Goal: Task Accomplishment & Management: Use online tool/utility

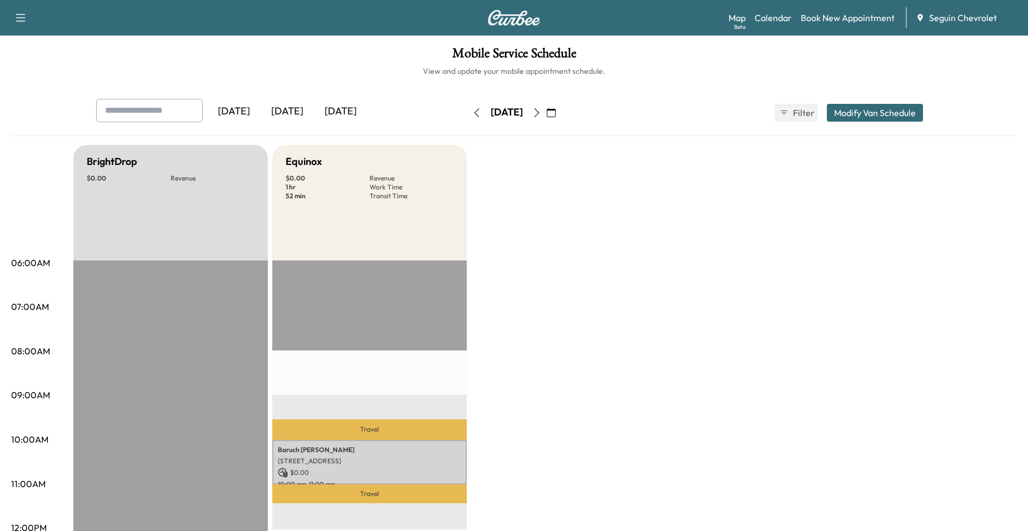
scroll to position [278, 0]
click at [556, 111] on icon "button" at bounding box center [551, 112] width 9 height 9
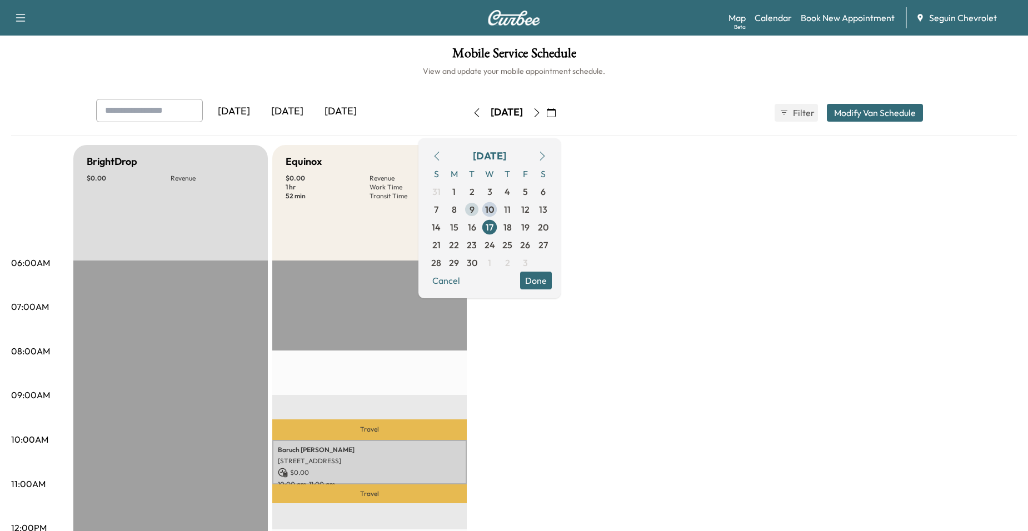
click at [481, 209] on span "9" at bounding box center [472, 210] width 18 height 18
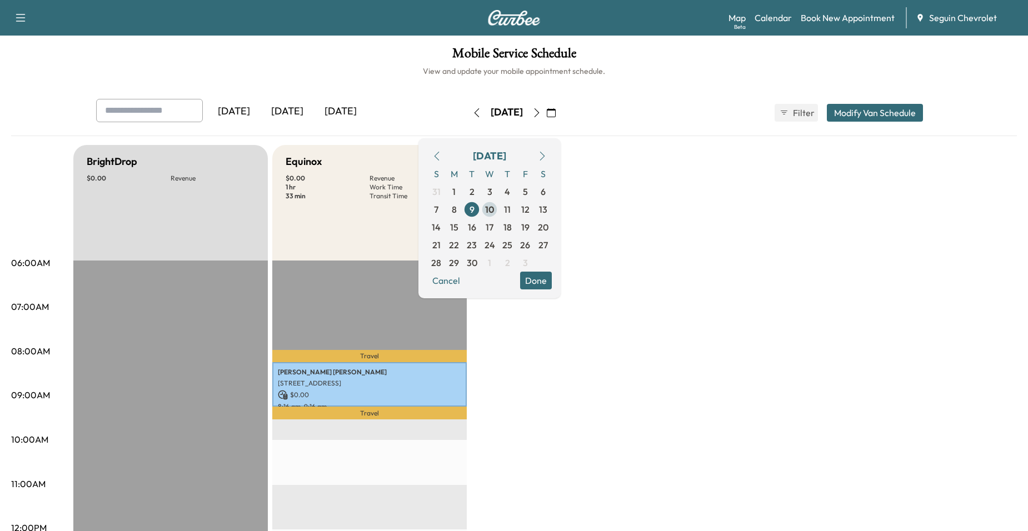
click at [494, 212] on span "10" at bounding box center [489, 209] width 9 height 13
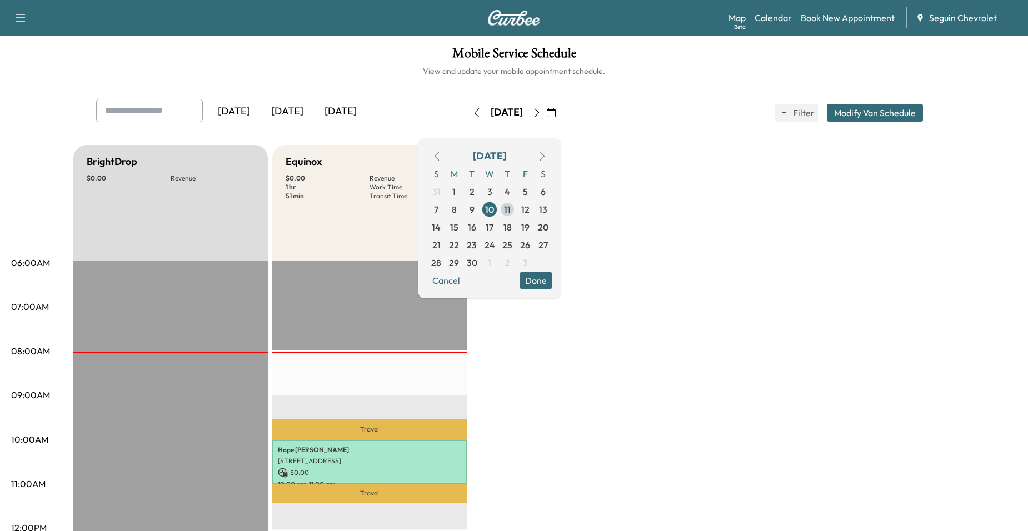
click at [511, 208] on span "11" at bounding box center [507, 209] width 7 height 13
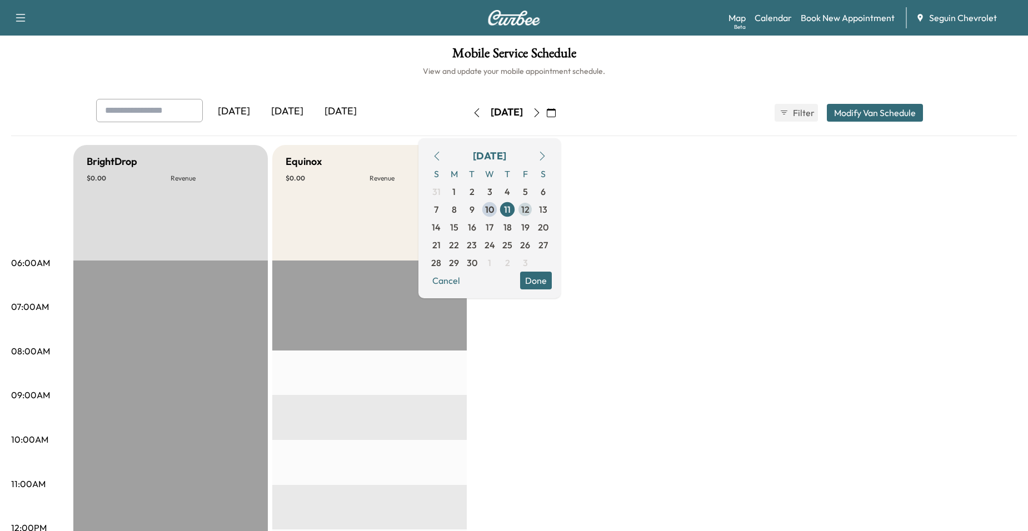
click at [534, 204] on span "12" at bounding box center [525, 210] width 18 height 18
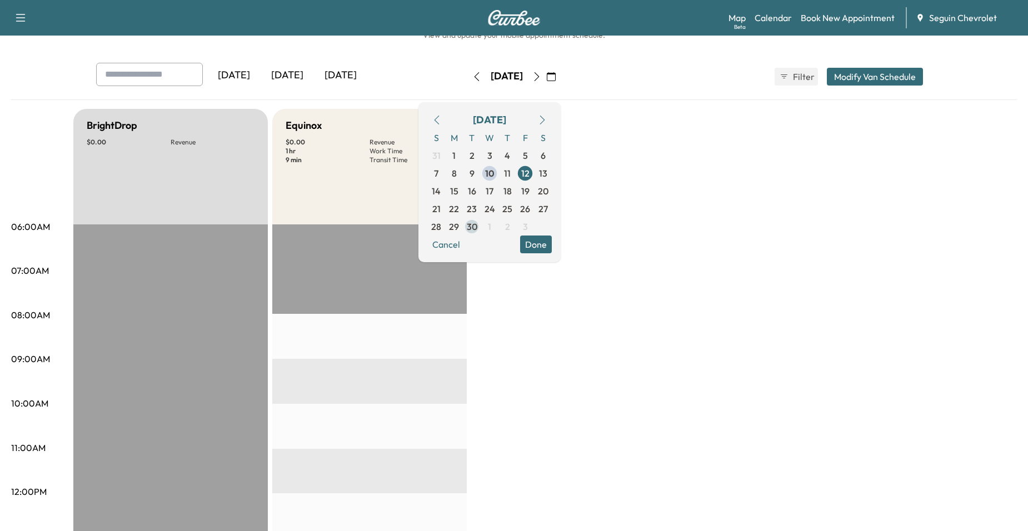
scroll to position [56, 0]
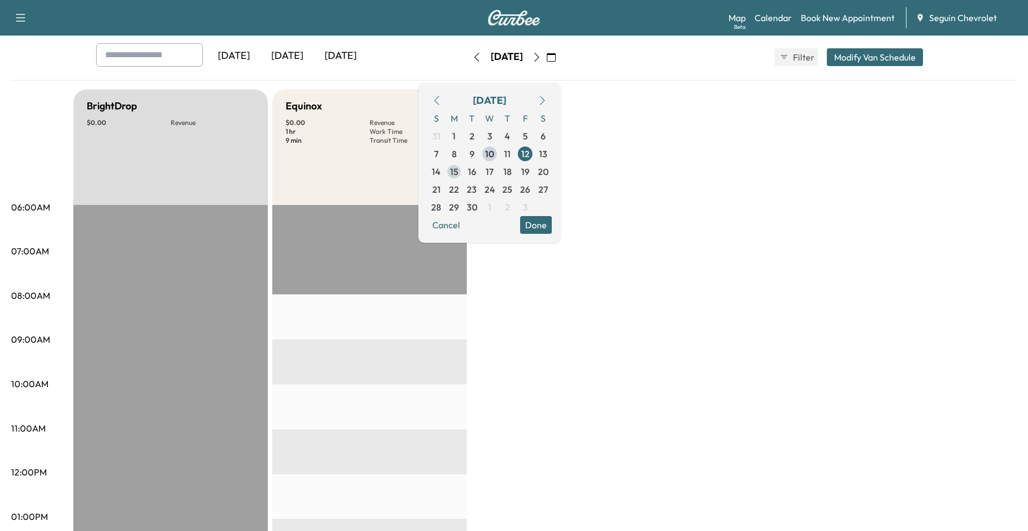
click at [458, 172] on span "15" at bounding box center [454, 171] width 8 height 13
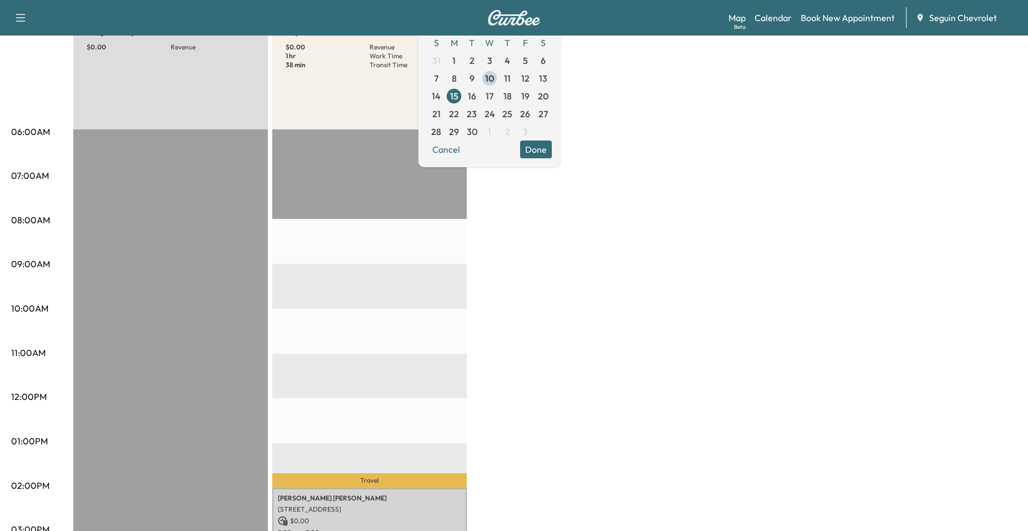
scroll to position [111, 0]
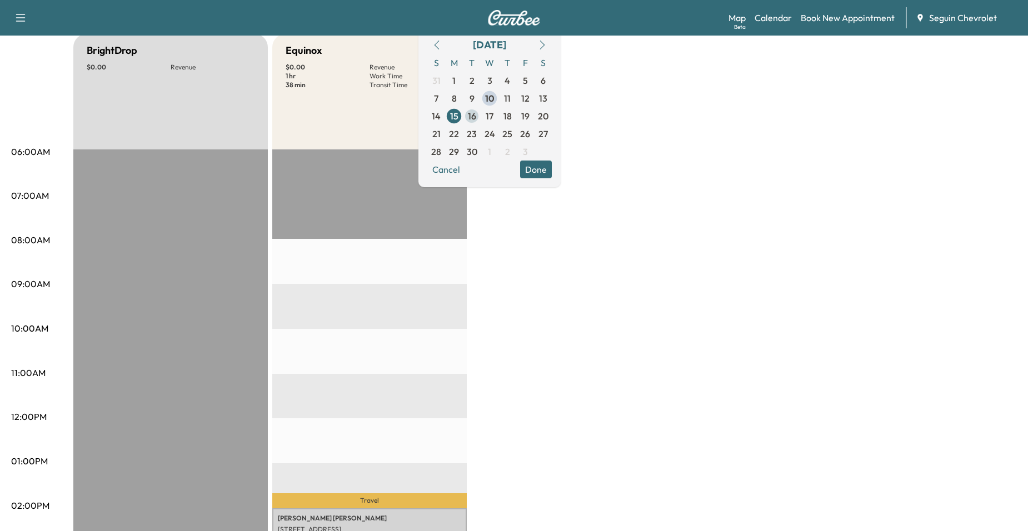
click at [476, 117] on span "16" at bounding box center [472, 115] width 8 height 13
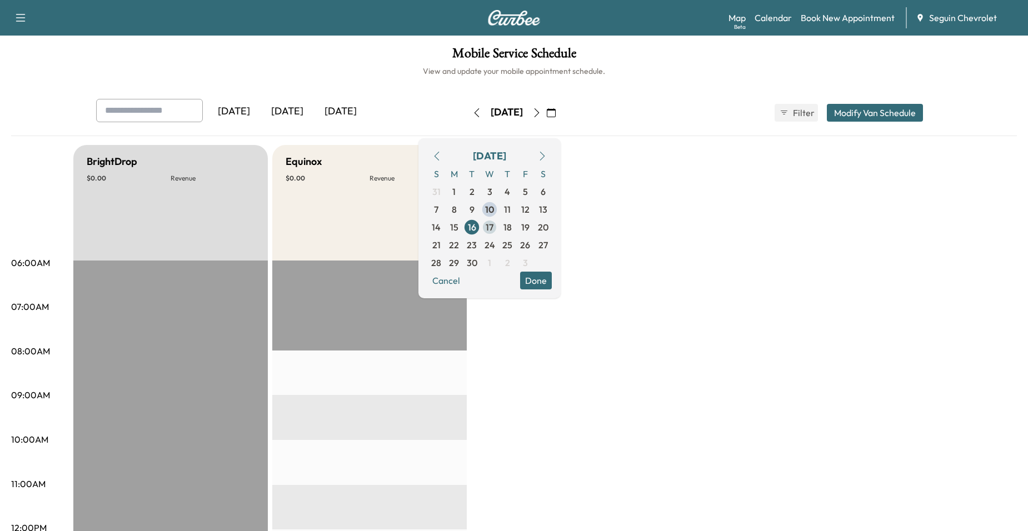
click at [493, 226] on span "17" at bounding box center [490, 227] width 8 height 13
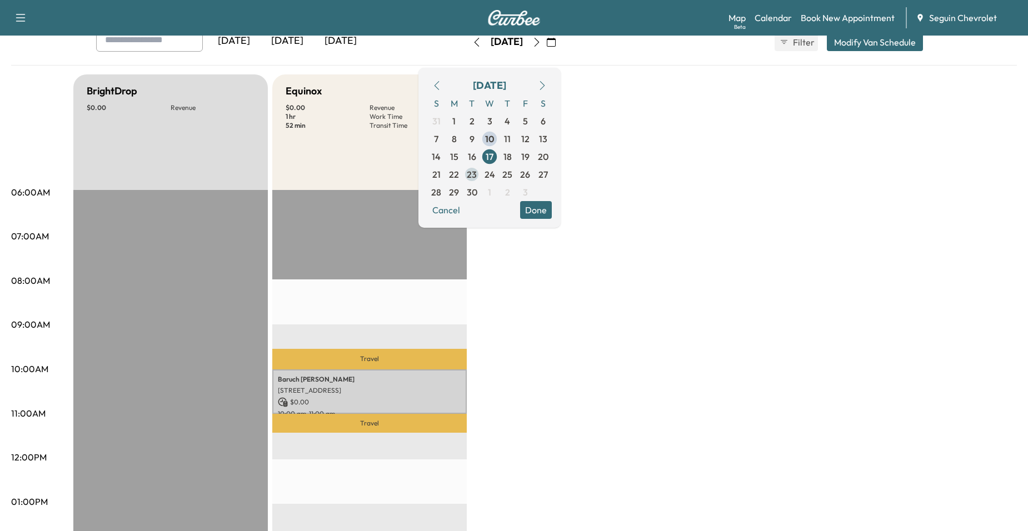
scroll to position [56, 0]
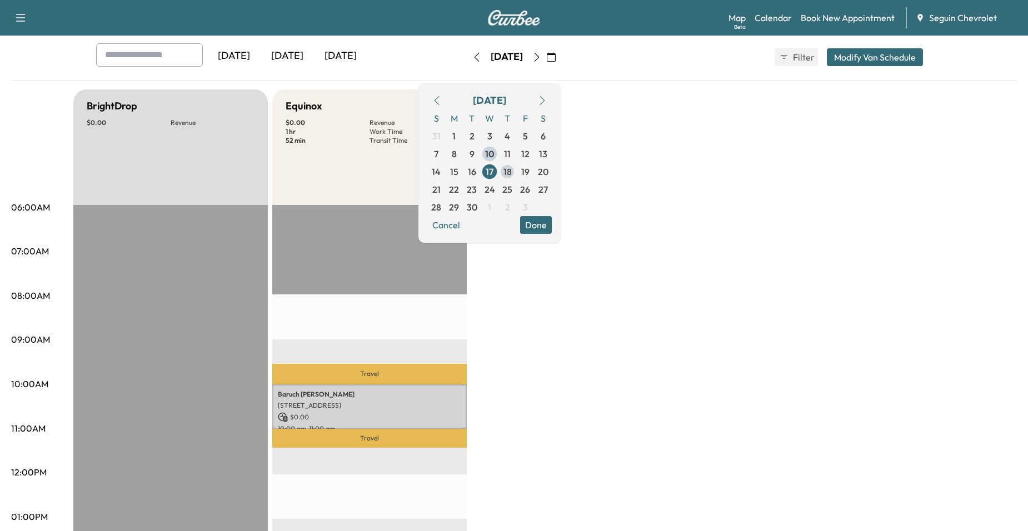
click at [512, 174] on span "18" at bounding box center [507, 171] width 8 height 13
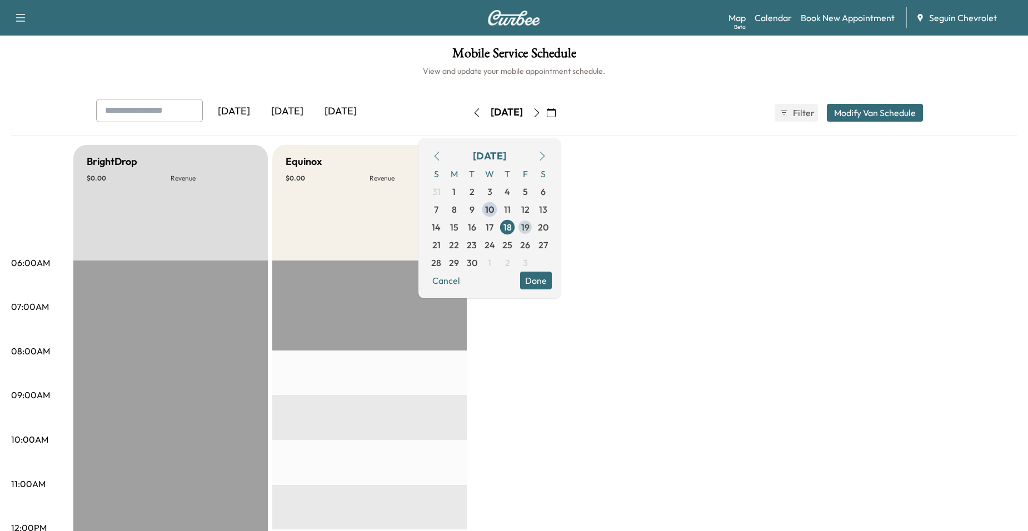
click at [534, 225] on span "19" at bounding box center [525, 227] width 18 height 18
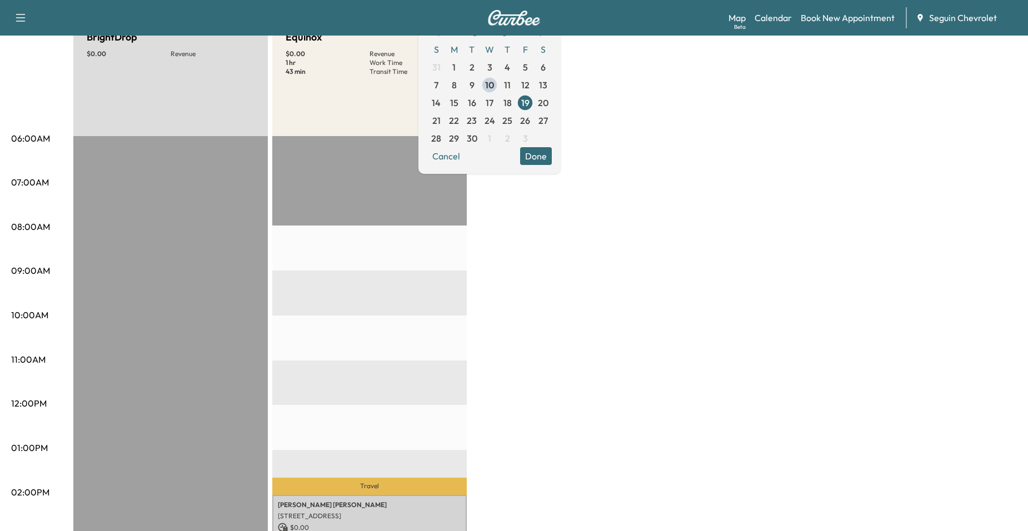
scroll to position [111, 0]
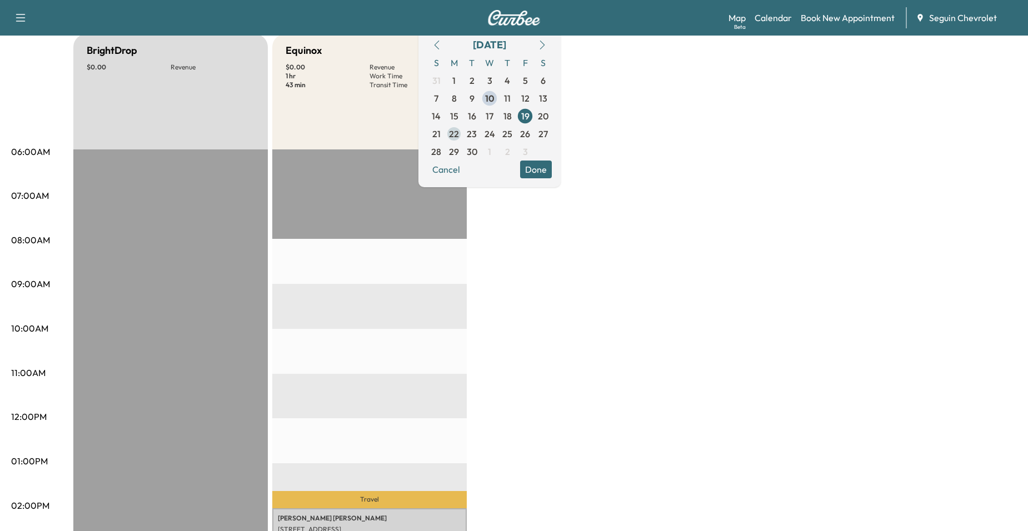
click at [459, 138] on span "22" at bounding box center [454, 133] width 10 height 13
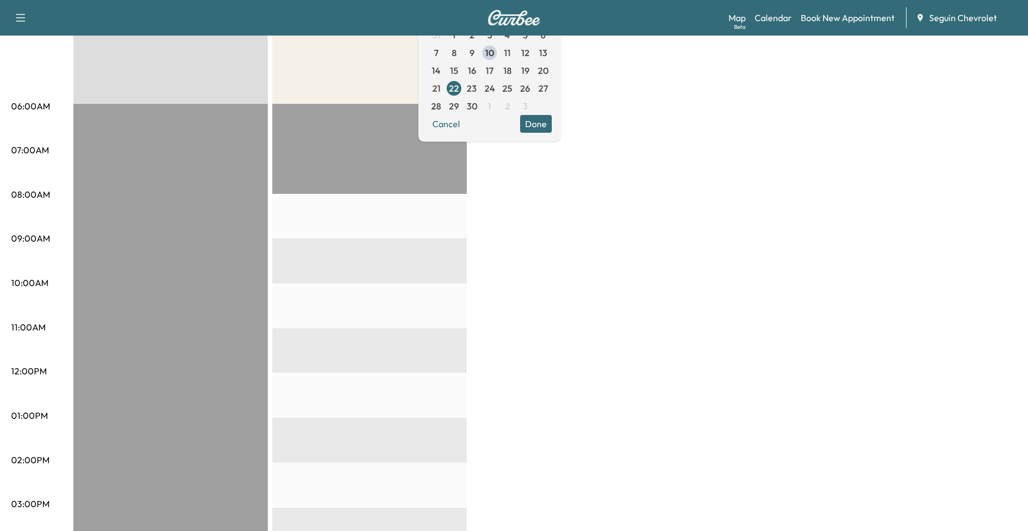
scroll to position [111, 0]
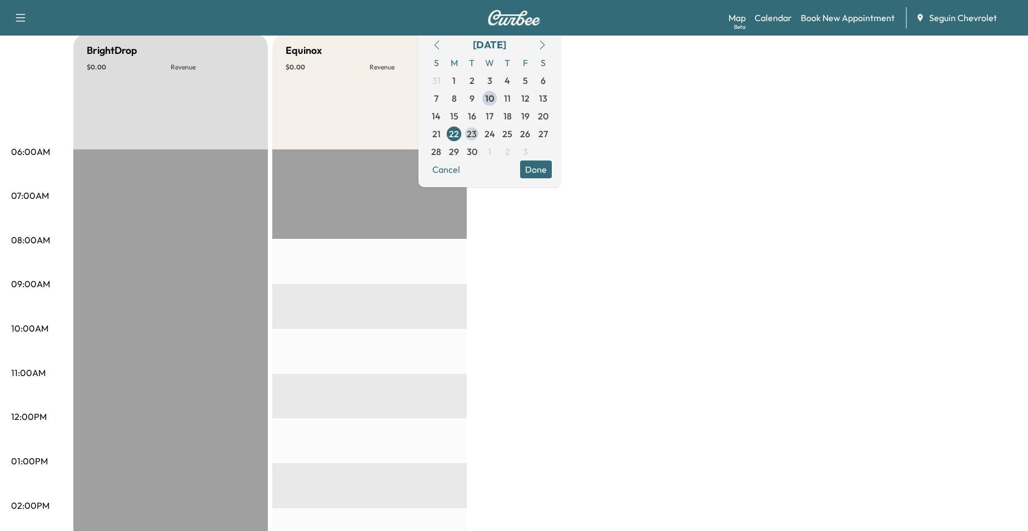
click at [477, 139] on span "23" at bounding box center [472, 133] width 10 height 13
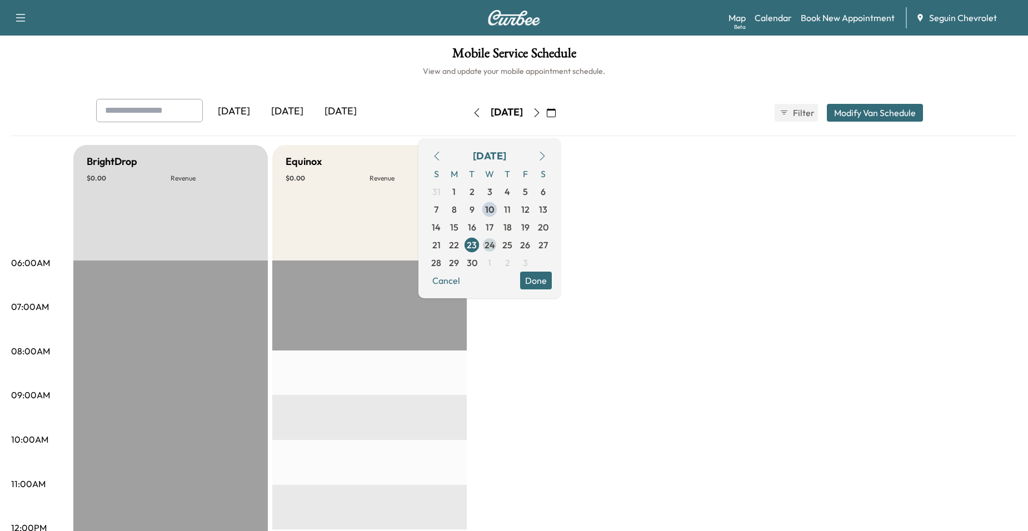
click at [495, 244] on span "24" at bounding box center [489, 244] width 11 height 13
click at [512, 243] on span "25" at bounding box center [507, 244] width 10 height 13
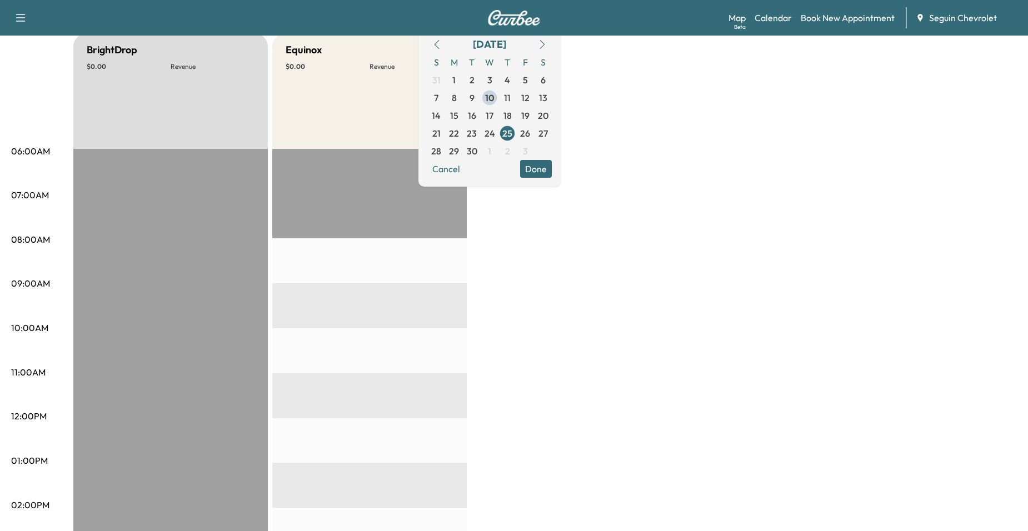
scroll to position [111, 0]
click at [530, 136] on span "26" at bounding box center [525, 133] width 10 height 13
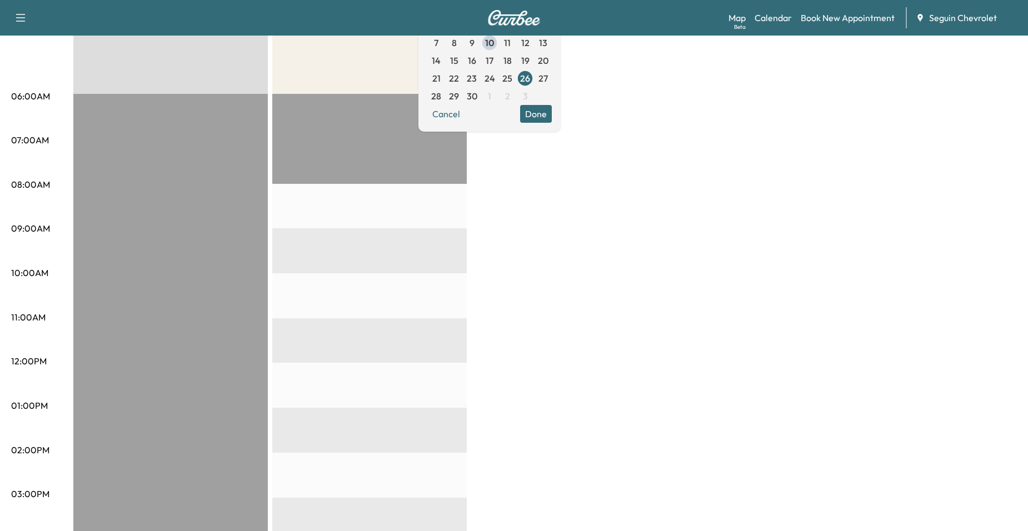
drag, startPoint x: 563, startPoint y: 116, endPoint x: 570, endPoint y: 119, distance: 7.5
click at [552, 117] on button "Done" at bounding box center [536, 114] width 32 height 18
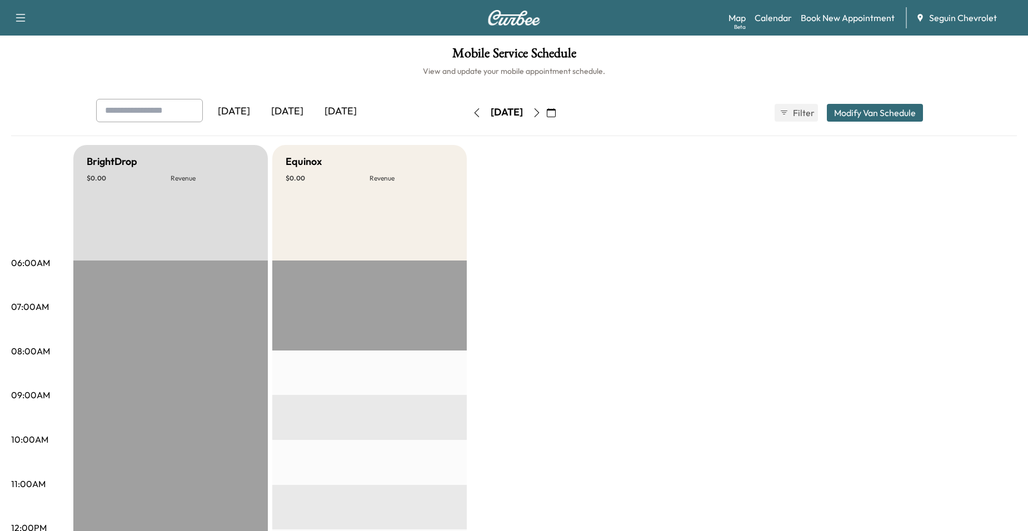
click at [556, 110] on icon "button" at bounding box center [551, 112] width 9 height 9
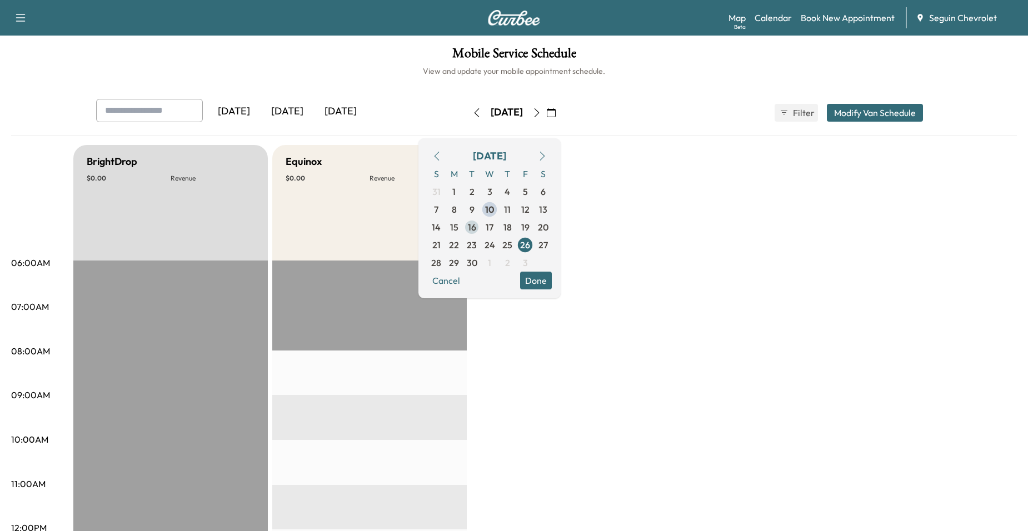
click at [476, 228] on span "16" at bounding box center [472, 227] width 8 height 13
click at [458, 228] on span "15" at bounding box center [454, 227] width 8 height 13
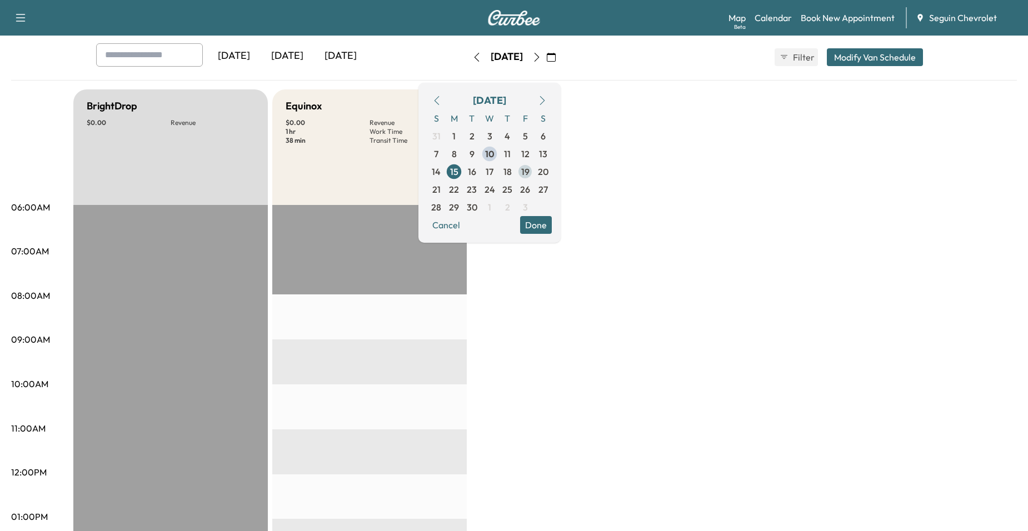
click at [534, 177] on span "19" at bounding box center [525, 172] width 18 height 18
click at [459, 192] on span "22" at bounding box center [454, 189] width 10 height 13
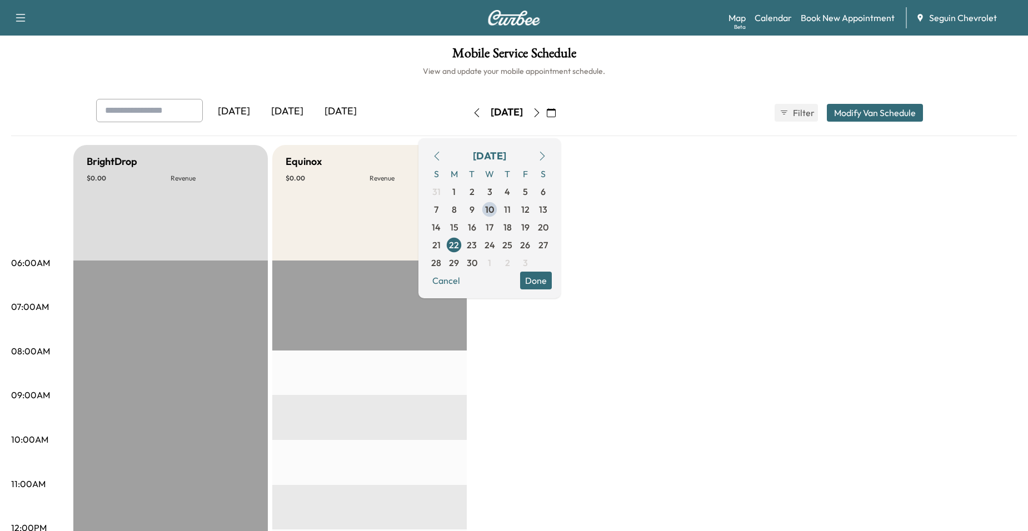
click at [552, 281] on button "Done" at bounding box center [536, 281] width 32 height 18
